Goal: Transaction & Acquisition: Register for event/course

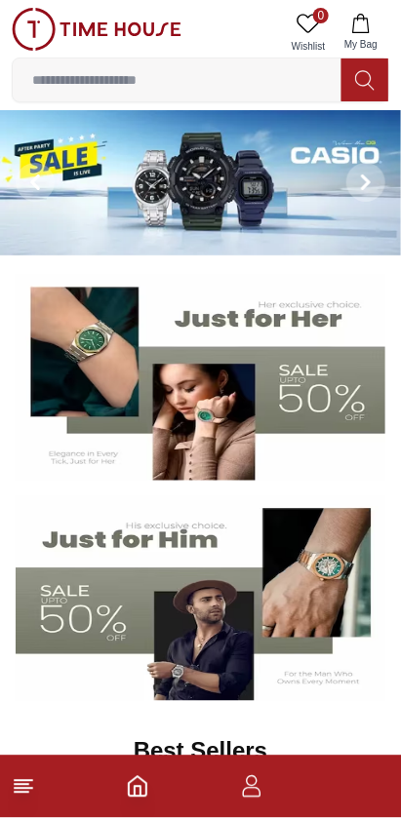
click at [110, 75] on input at bounding box center [177, 79] width 329 height 39
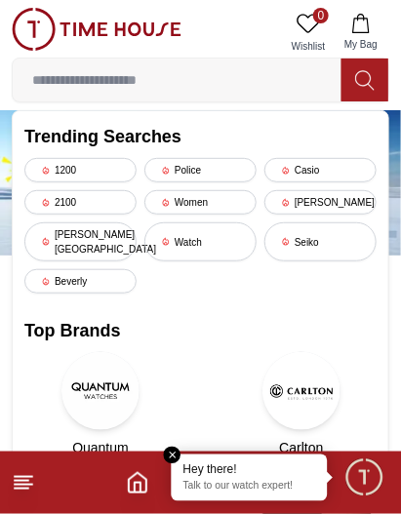
type input "*"
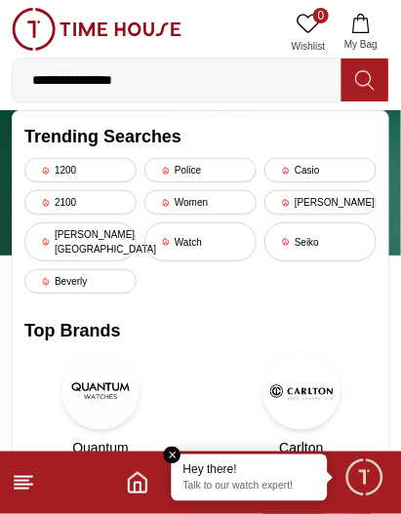
type input "**********"
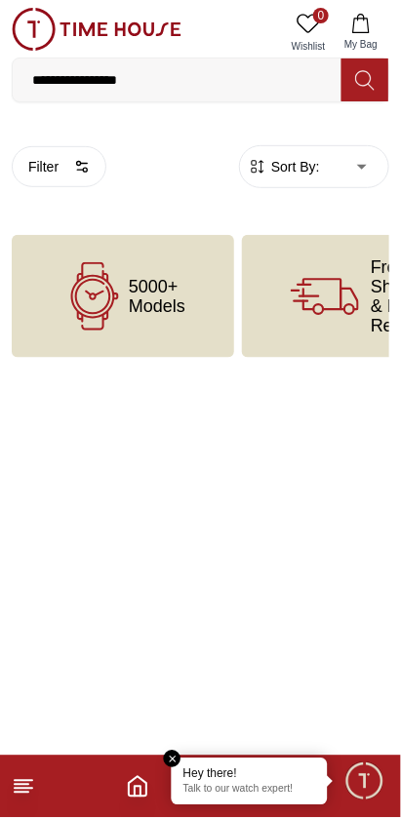
click at [171, 757] on em "Close tooltip" at bounding box center [173, 760] width 18 height 18
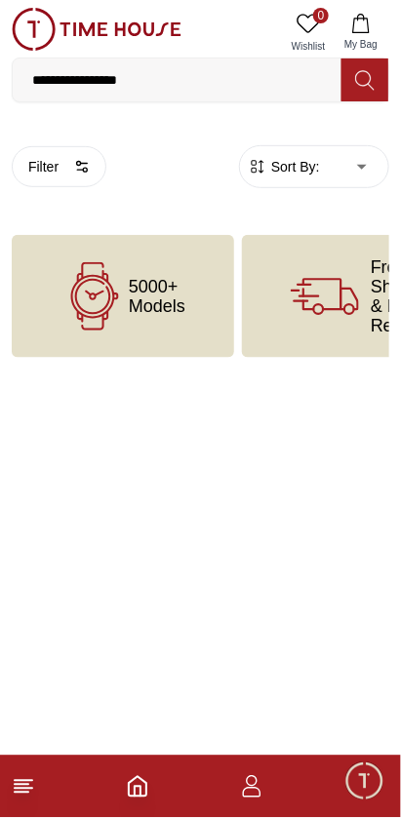
click at [63, 71] on input "**********" at bounding box center [177, 79] width 329 height 39
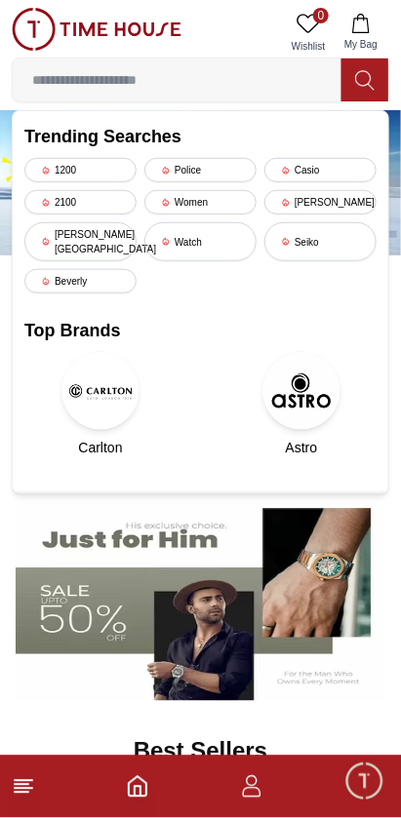
click at [78, 83] on input at bounding box center [177, 79] width 329 height 39
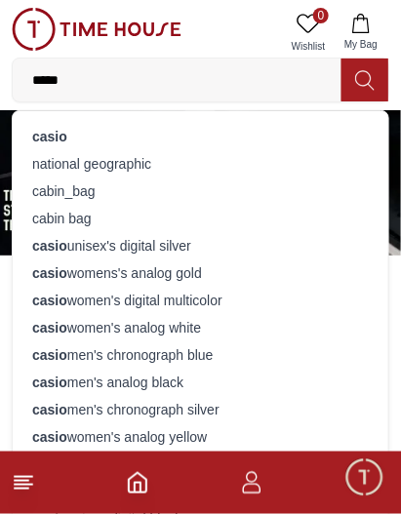
click at [283, 74] on input "*****" at bounding box center [177, 79] width 329 height 39
type input "*"
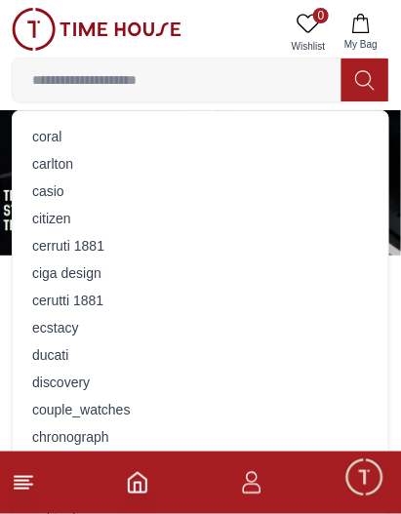
type input "**********"
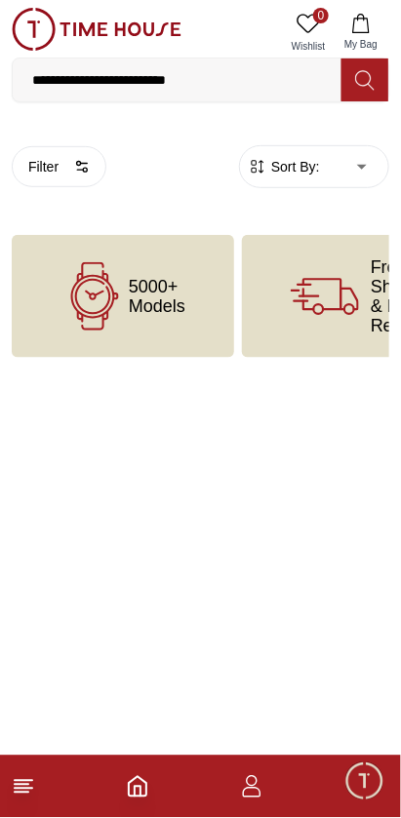
click at [144, 782] on icon "Home" at bounding box center [138, 787] width 18 height 20
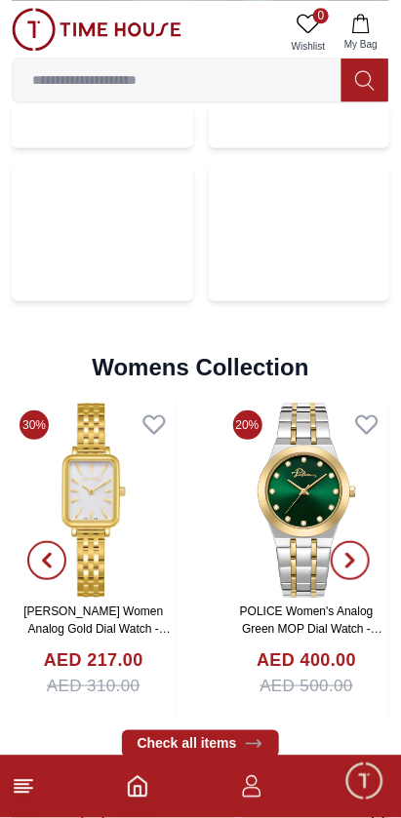
scroll to position [4584, 0]
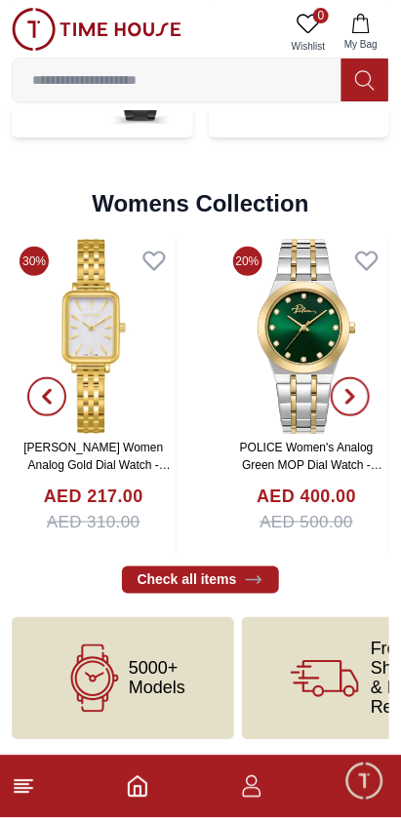
click at [23, 793] on line at bounding box center [22, 793] width 14 height 0
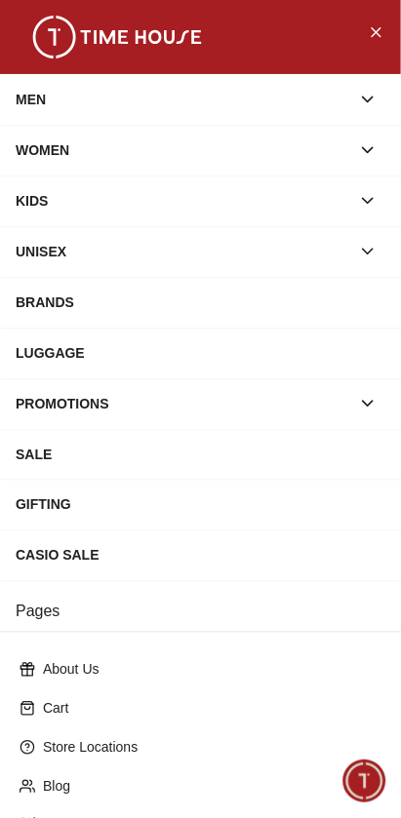
click at [48, 101] on div "MEN" at bounding box center [183, 99] width 335 height 35
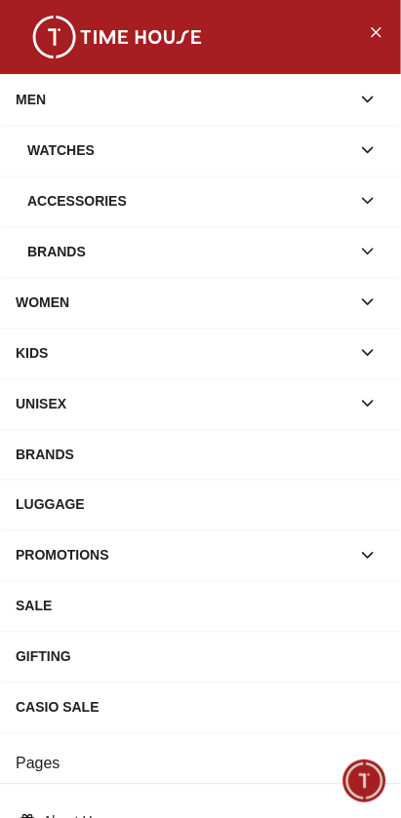
click at [54, 143] on div "Watches" at bounding box center [188, 150] width 323 height 35
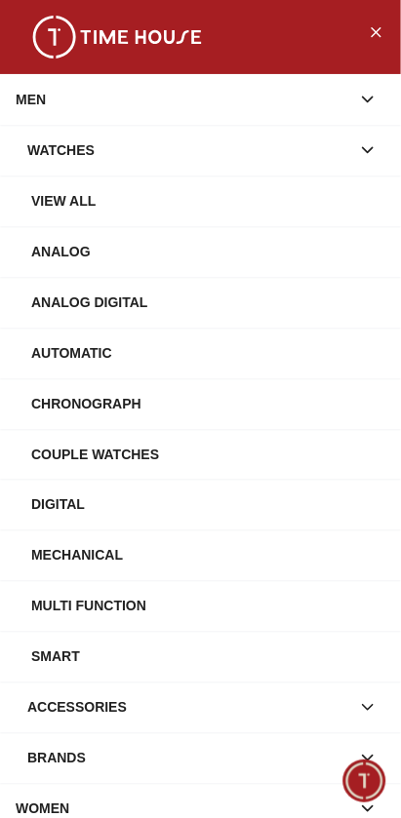
click at [57, 246] on div "Analog" at bounding box center [208, 251] width 354 height 35
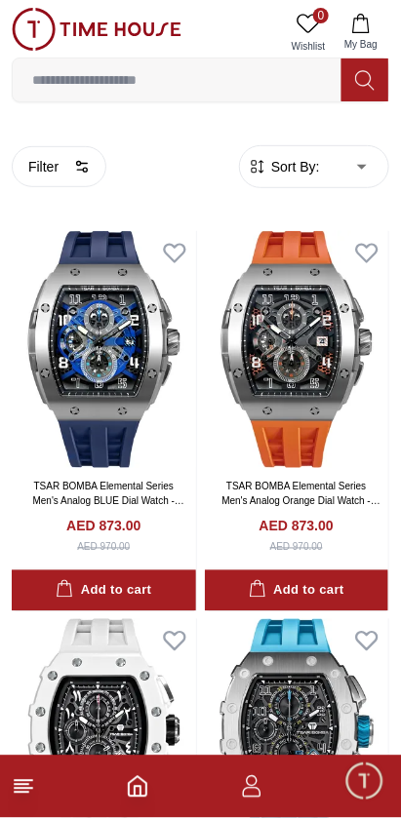
click at [40, 85] on input at bounding box center [177, 79] width 329 height 39
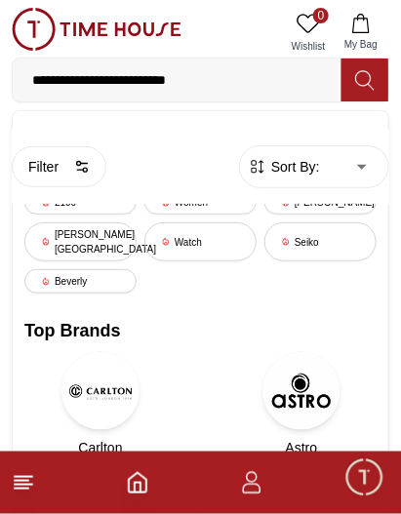
type input "**********"
click at [354, 71] on button at bounding box center [364, 80] width 47 height 43
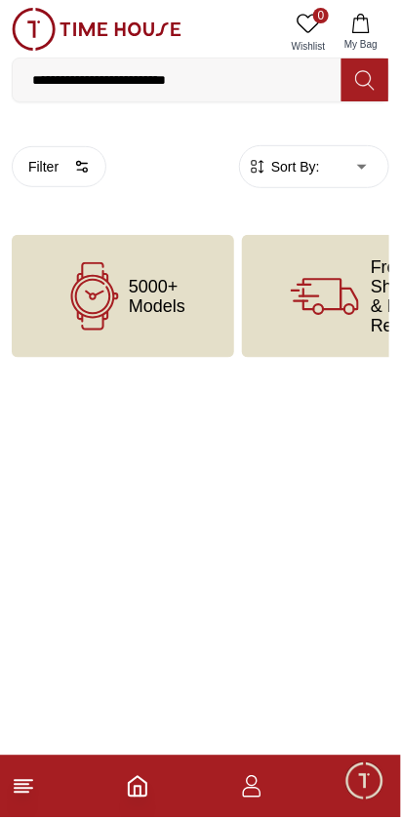
click at [356, 781] on span "Minimize live chat window" at bounding box center [364, 781] width 57 height 57
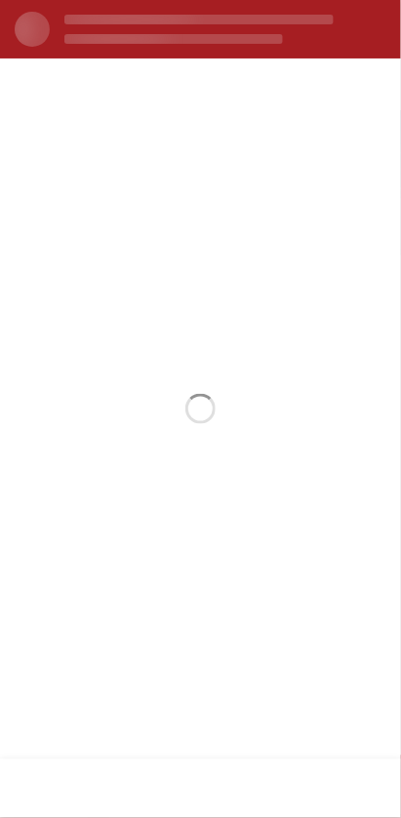
scroll to position [4584, 0]
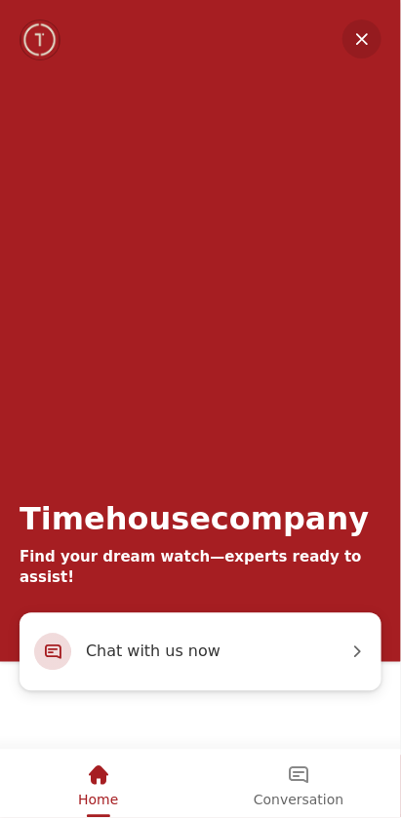
click at [366, 29] on em "Minimize" at bounding box center [361, 39] width 39 height 39
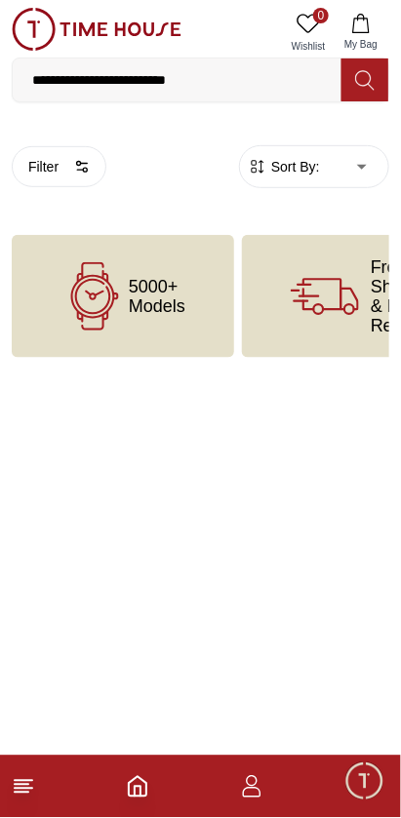
click at [35, 759] on footer at bounding box center [200, 787] width 401 height 62
click at [28, 776] on icon at bounding box center [23, 786] width 23 height 23
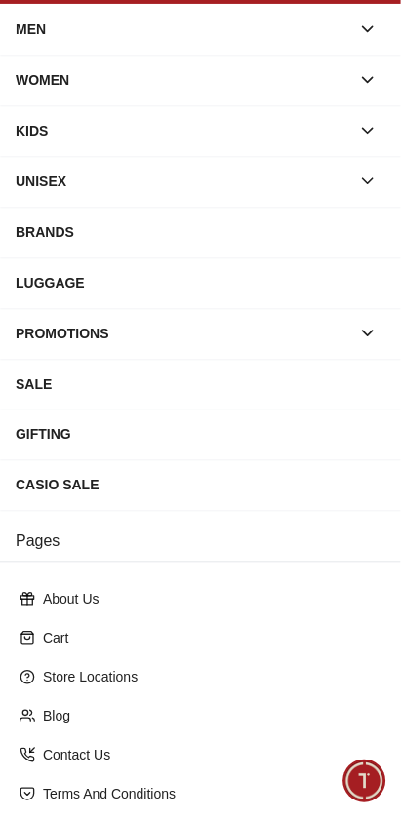
scroll to position [71, 0]
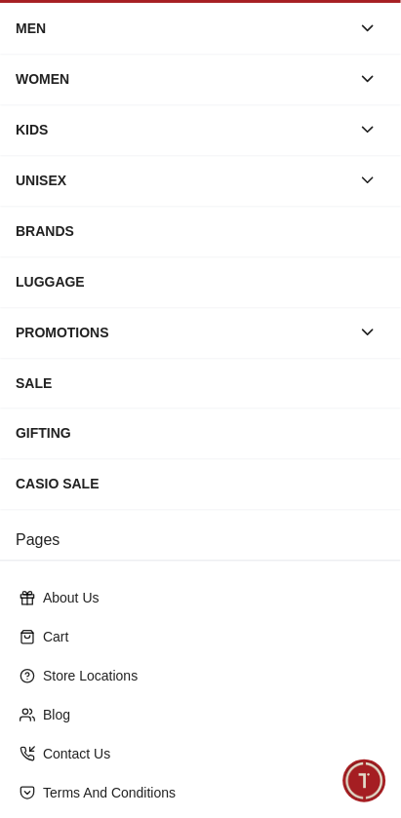
click at [83, 492] on div "CASIO SALE" at bounding box center [201, 484] width 370 height 35
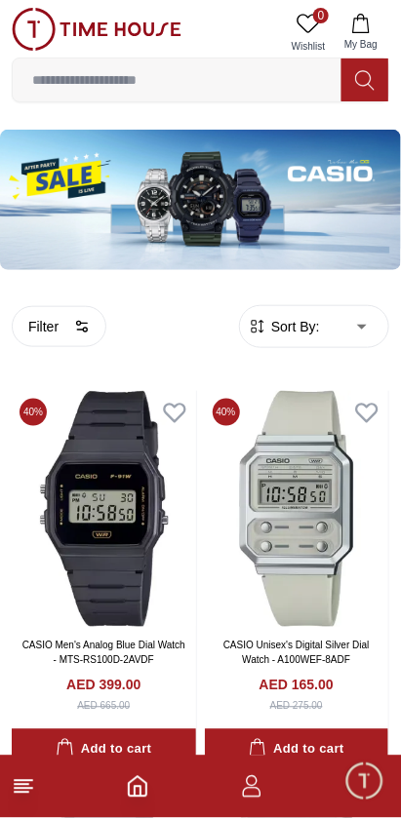
click at [253, 793] on icon "button" at bounding box center [251, 786] width 23 height 23
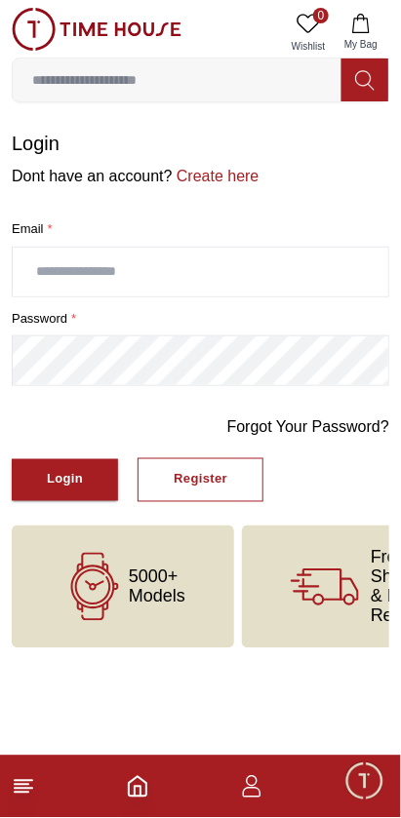
click at [362, 775] on span "Minimize live chat window" at bounding box center [364, 781] width 57 height 57
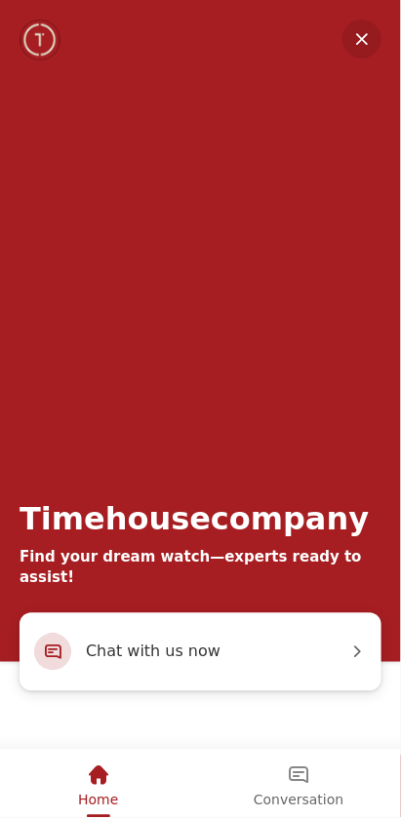
click at [308, 783] on em "Conversation" at bounding box center [298, 776] width 23 height 23
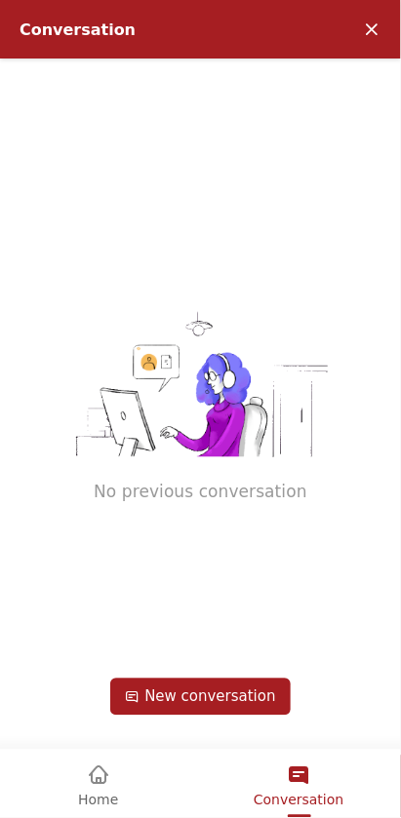
click at [372, 17] on em "Minimize" at bounding box center [371, 29] width 39 height 39
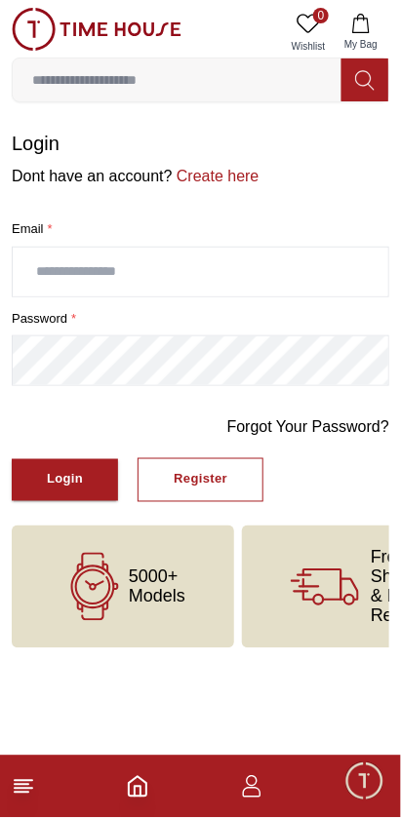
click at [53, 272] on input "text" at bounding box center [200, 272] width 375 height 49
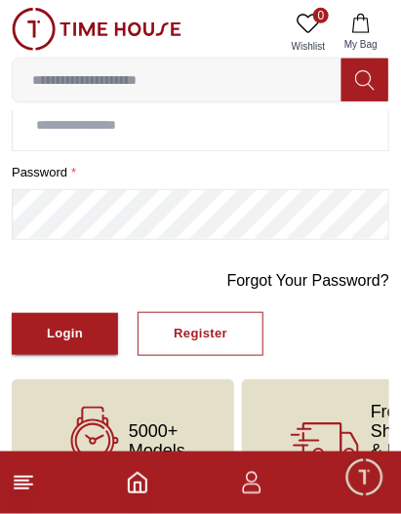
scroll to position [149, 0]
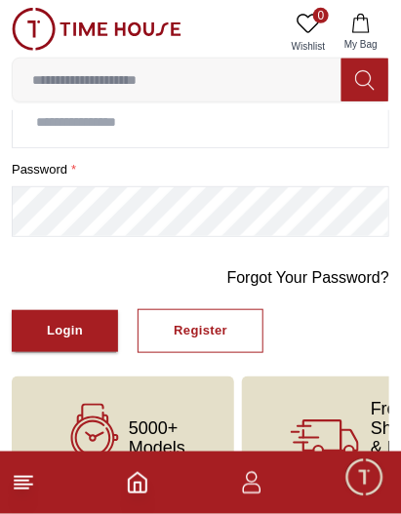
click at [147, 334] on button "Register" at bounding box center [201, 331] width 126 height 44
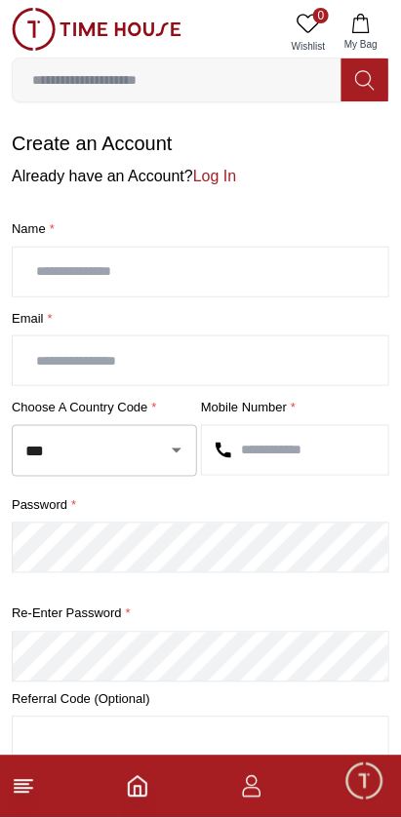
click at [59, 265] on input "text" at bounding box center [200, 272] width 375 height 49
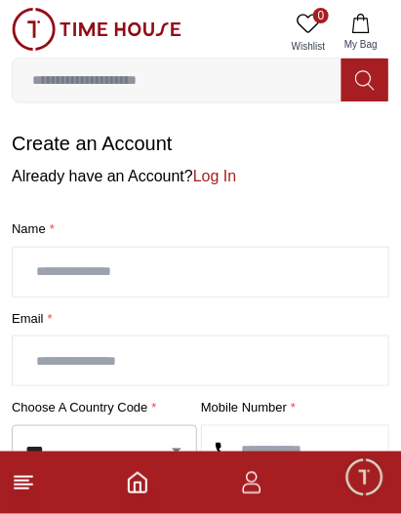
type input "**********"
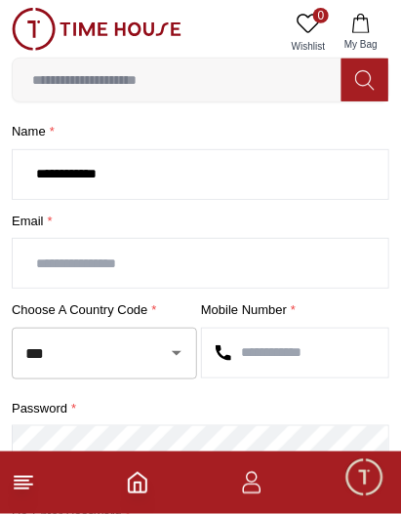
scroll to position [97, 0]
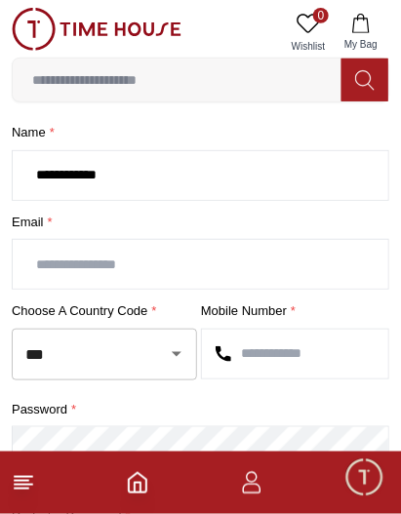
click at [55, 260] on input "text" at bounding box center [200, 264] width 375 height 49
type input "**********"
click at [129, 354] on input "***" at bounding box center [76, 354] width 113 height 34
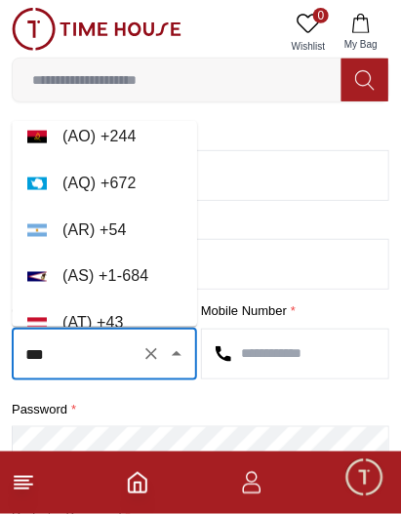
scroll to position [346, 0]
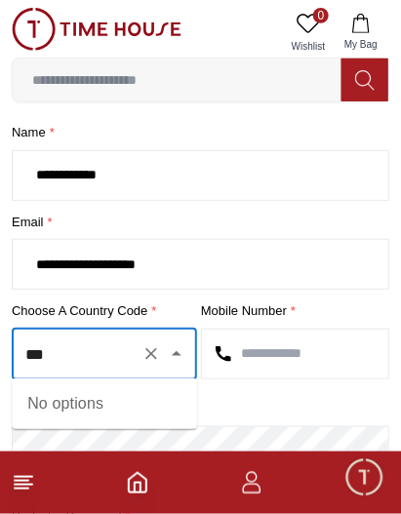
click at [339, 354] on input "text" at bounding box center [295, 354] width 186 height 49
type input "***"
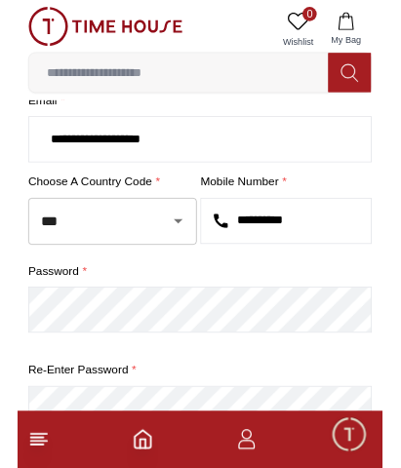
scroll to position [213, 0]
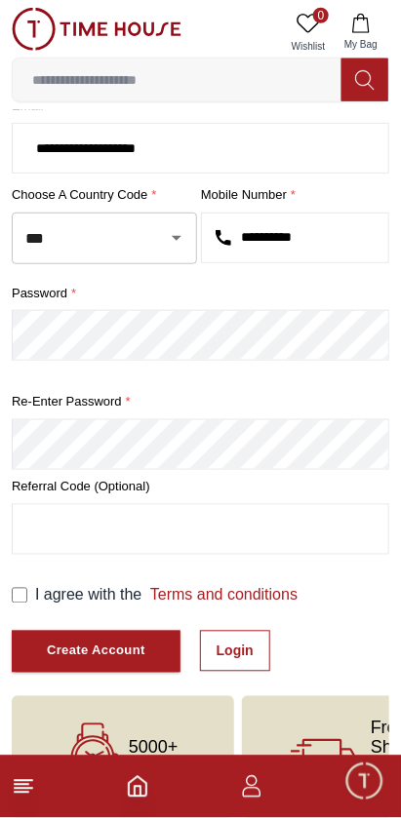
type input "**********"
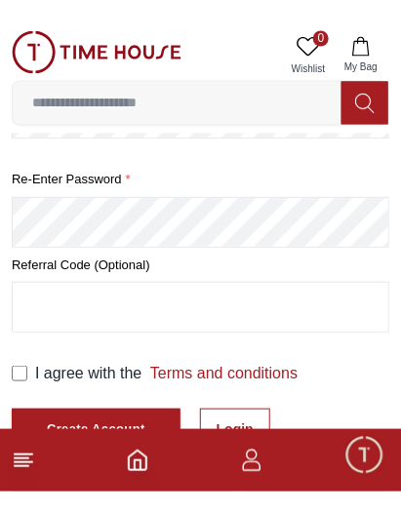
scroll to position [460, 0]
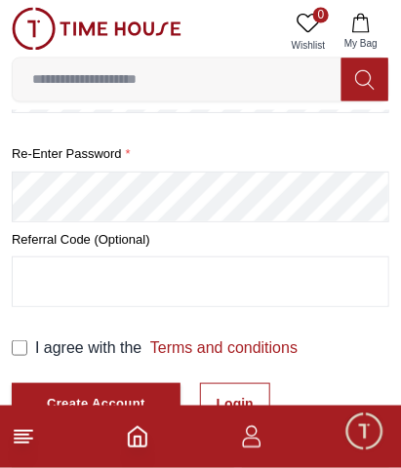
click at [29, 258] on input "text" at bounding box center [200, 281] width 375 height 49
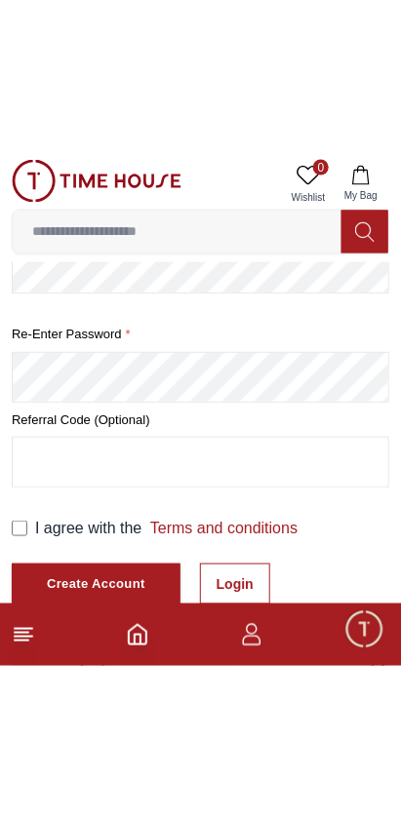
scroll to position [288, 0]
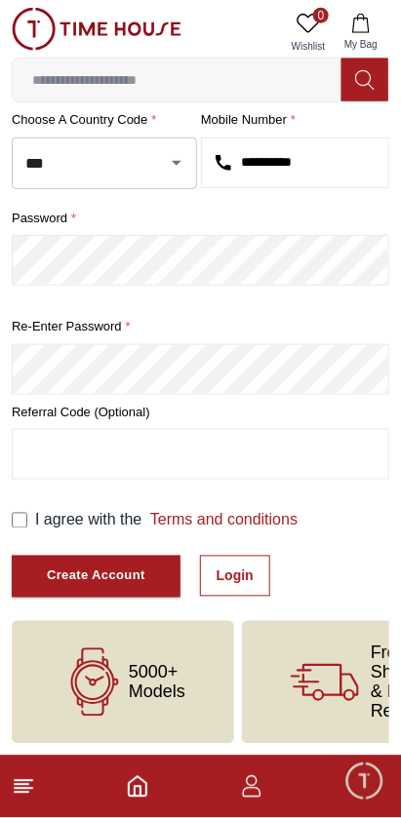
click at [138, 561] on button "Create Account" at bounding box center [96, 577] width 169 height 42
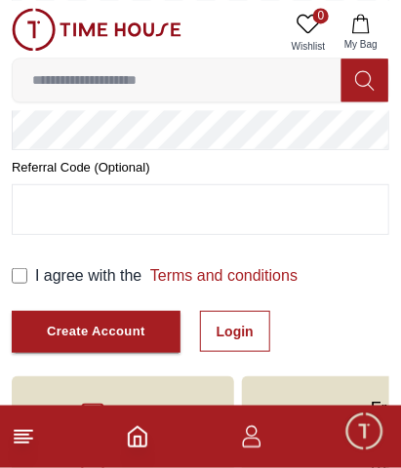
scroll to position [551, 0]
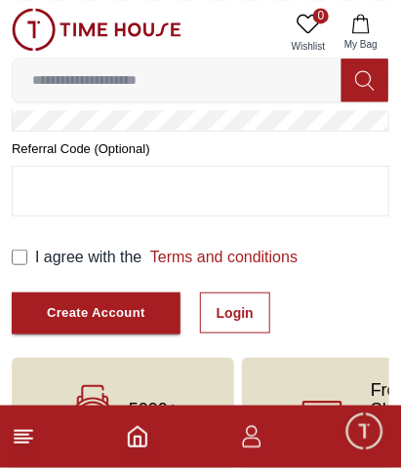
click at [51, 304] on div "Create Account" at bounding box center [96, 313] width 99 height 22
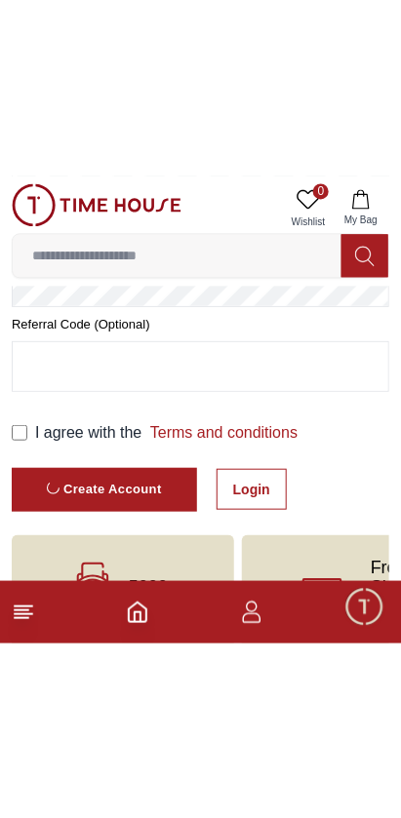
scroll to position [290, 0]
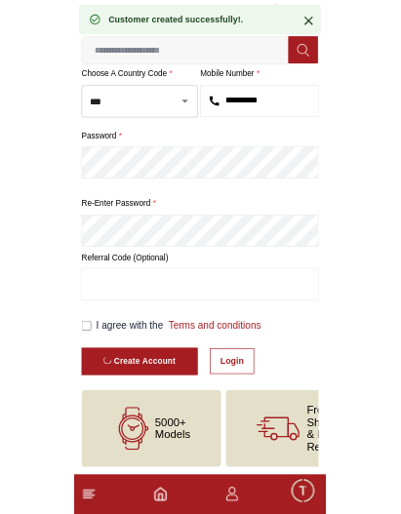
scroll to position [33, 0]
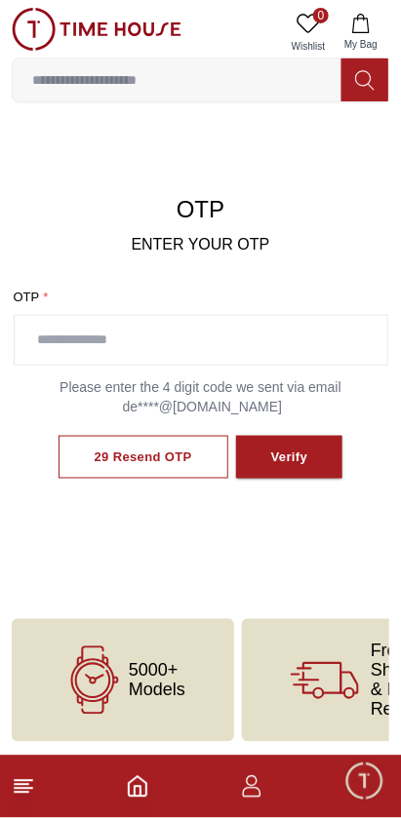
click at [339, 333] on input "text" at bounding box center [201, 340] width 373 height 49
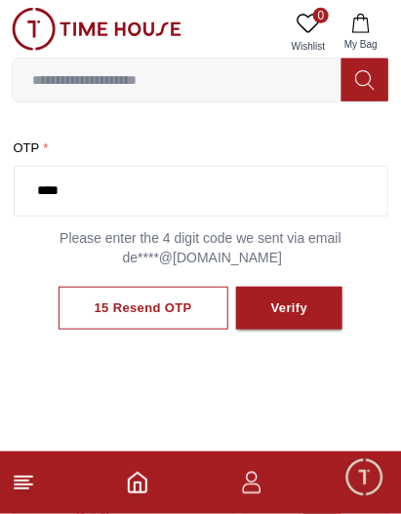
scroll to position [181, 0]
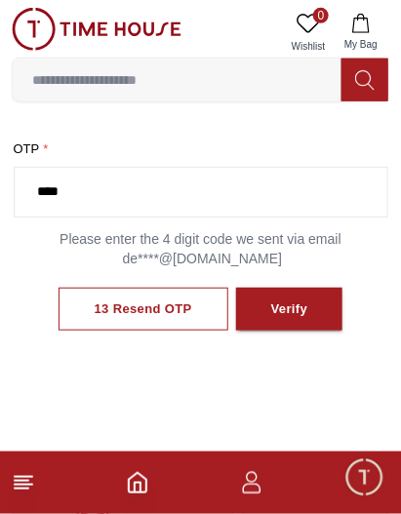
type input "****"
click at [266, 296] on button "Verify" at bounding box center [289, 310] width 107 height 44
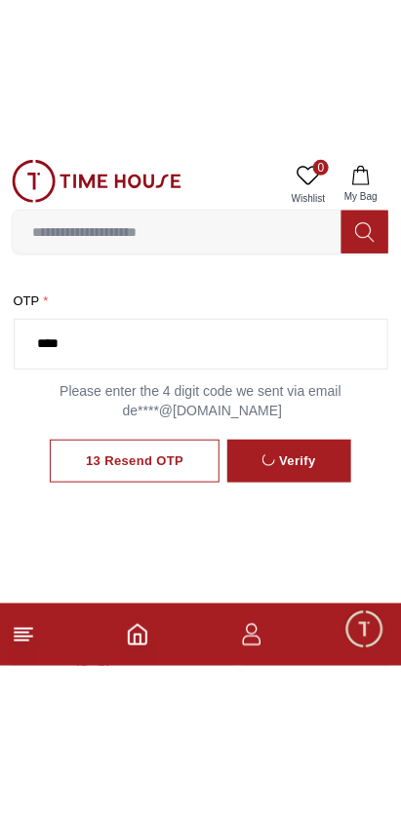
scroll to position [33, 0]
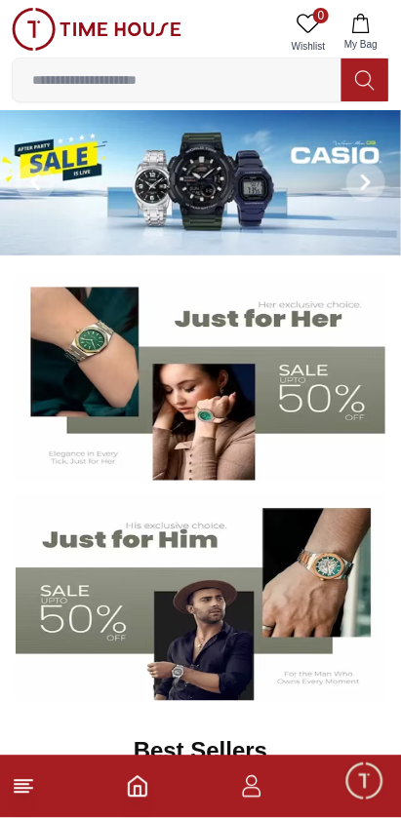
click at [99, 55] on link at bounding box center [97, 33] width 170 height 50
click at [127, 84] on input at bounding box center [177, 79] width 329 height 39
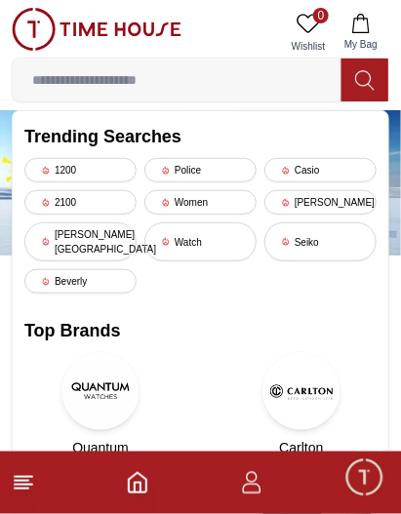
type input "*"
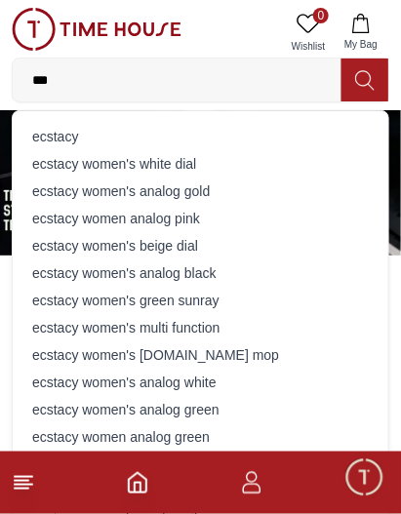
type input "****"
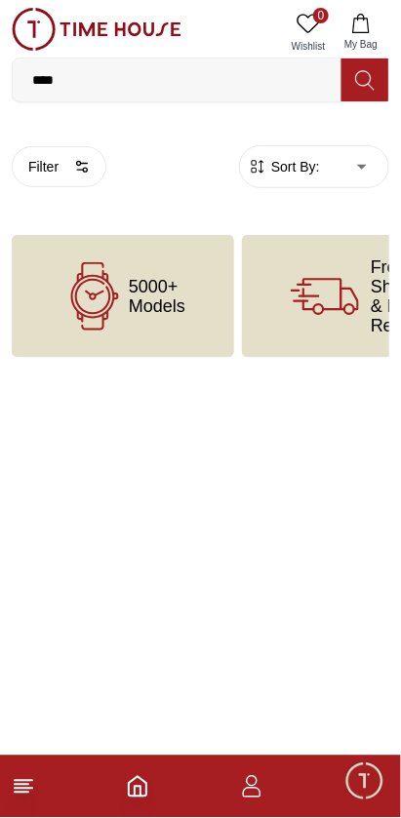
click at [23, 793] on line at bounding box center [22, 793] width 14 height 0
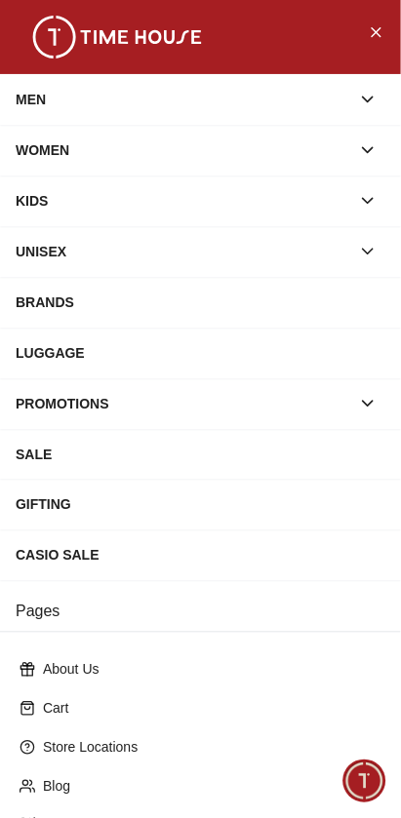
click at [339, 302] on div "BRANDS" at bounding box center [201, 302] width 370 height 35
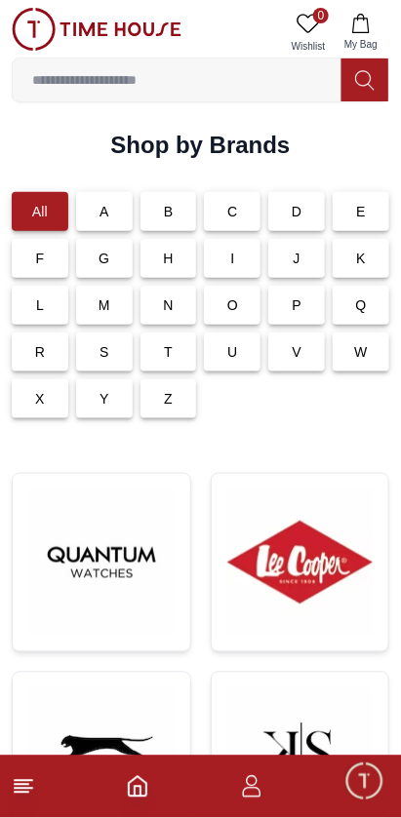
click at [225, 215] on div "C" at bounding box center [232, 211] width 57 height 39
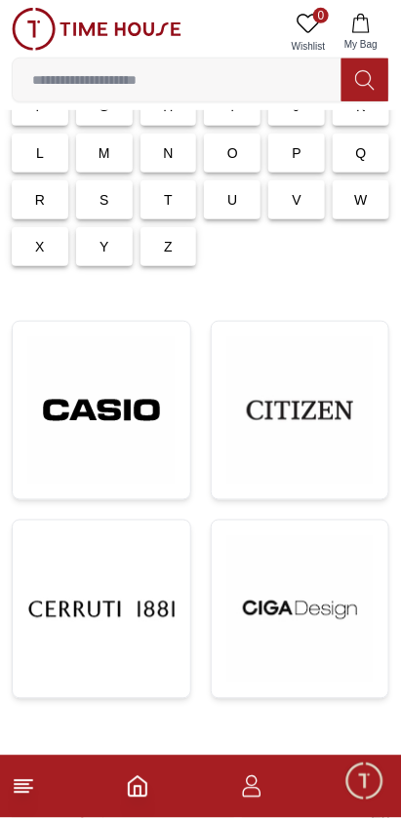
scroll to position [152, 0]
click at [140, 408] on img at bounding box center [101, 410] width 146 height 146
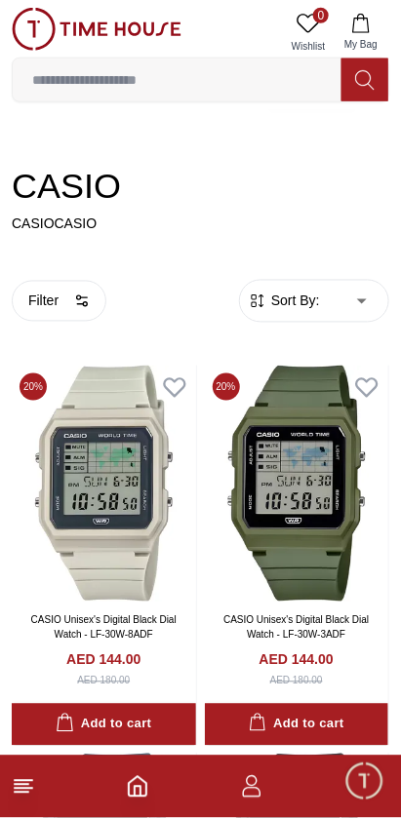
scroll to position [234, 0]
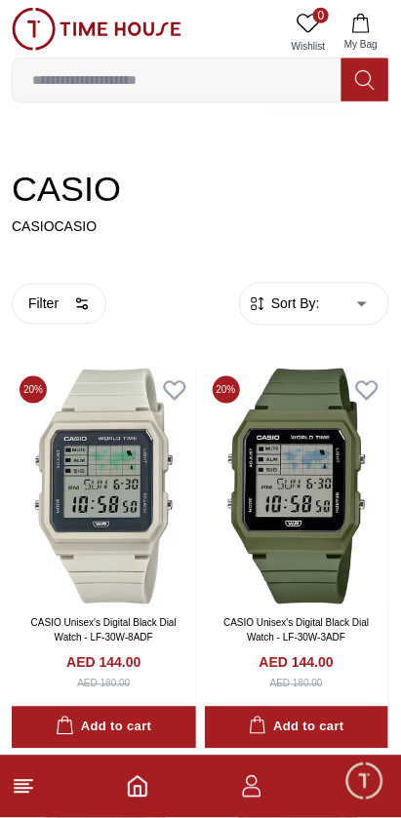
click at [63, 308] on button "Filter" at bounding box center [59, 304] width 95 height 41
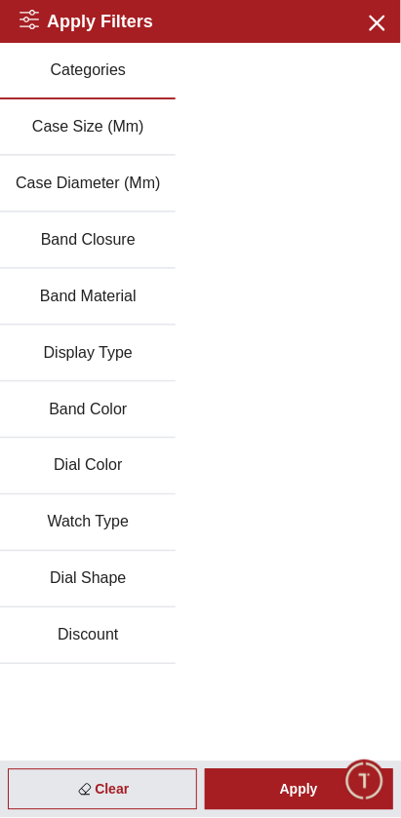
click at [382, 35] on button "Close menu" at bounding box center [375, 21] width 31 height 31
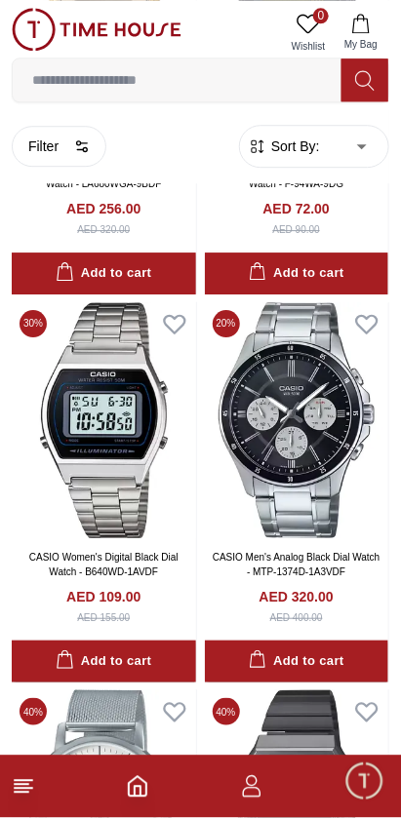
scroll to position [3935, 0]
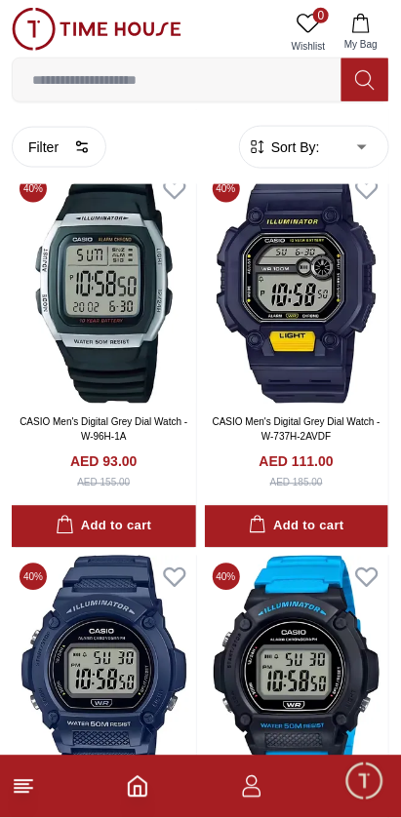
scroll to position [10539, 0]
